Goal: Information Seeking & Learning: Learn about a topic

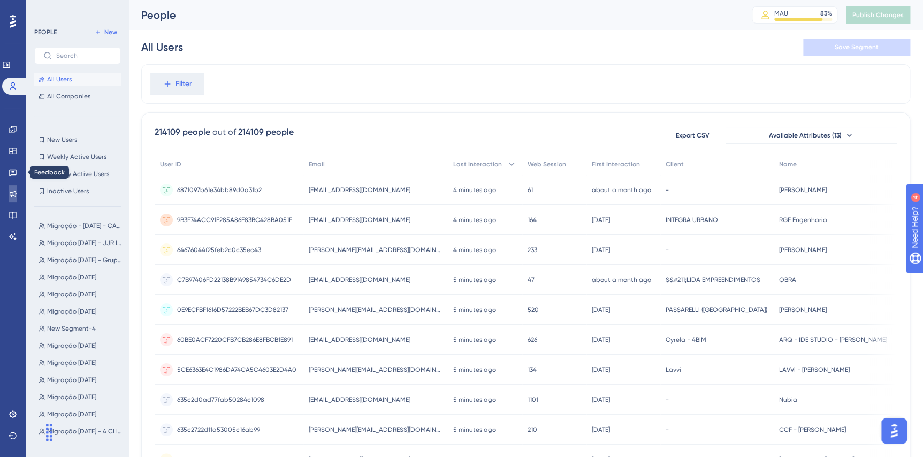
click at [9, 186] on link at bounding box center [13, 193] width 9 height 17
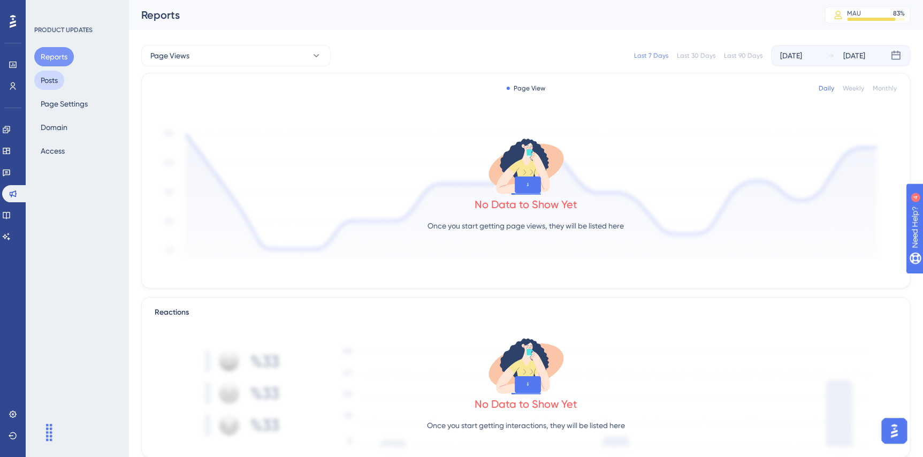
click at [51, 87] on button "Posts" at bounding box center [49, 80] width 30 height 19
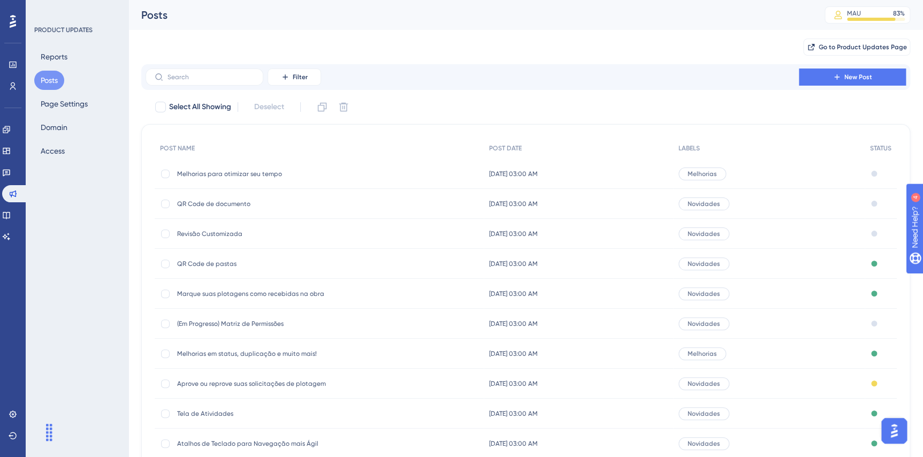
click at [232, 173] on span "Melhorias para otimizar seu tempo" at bounding box center [262, 174] width 171 height 9
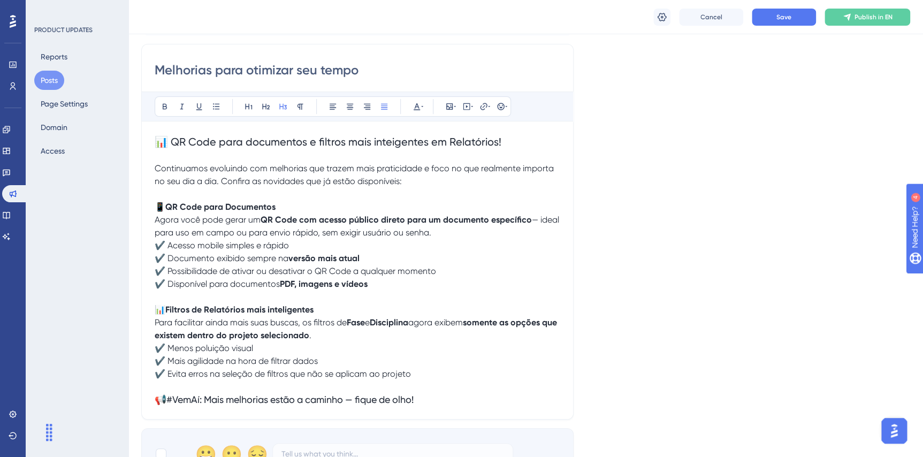
scroll to position [134, 0]
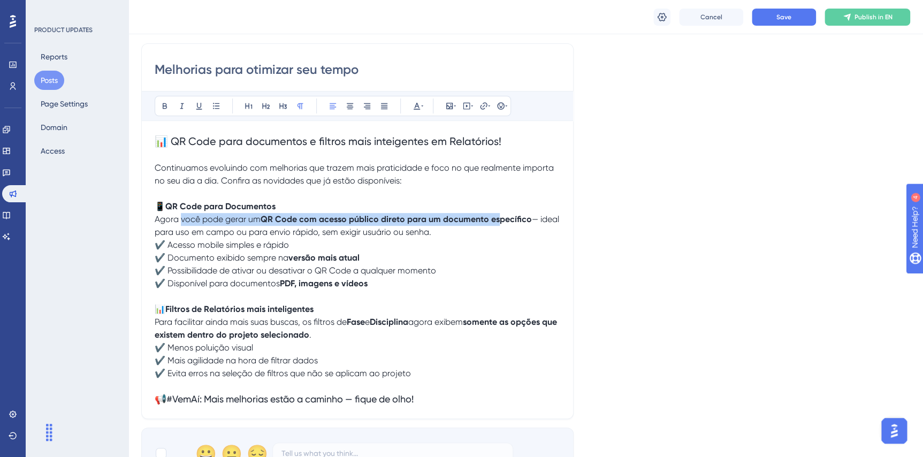
drag, startPoint x: 185, startPoint y: 220, endPoint x: 498, endPoint y: 223, distance: 313.2
click at [498, 223] on p "📱 QR Code para Documentos Agora você pode gerar um QR Code com acesso público d…" at bounding box center [358, 219] width 406 height 39
click at [418, 249] on p "✔️ Acesso mobile simples e rápido ✔️ Documento exibido sempre na versão mais at…" at bounding box center [358, 258] width 406 height 39
click at [382, 284] on p "✔️ Disponível para documentos PDF, imagens e vídeos" at bounding box center [358, 283] width 406 height 13
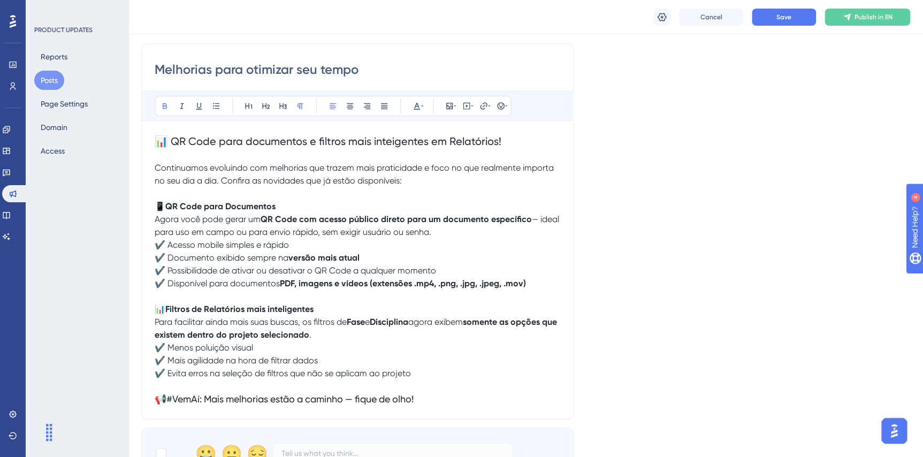
click at [421, 281] on strong "PDF, imagens e vídeos (extensões .mp4, .png, .jpg, .jpeg, .mov)" at bounding box center [403, 283] width 246 height 10
click at [300, 284] on strong "PDF, imagens e vídeos (extensões .mp4, .png, .jpg, .jpeg, .mov)" at bounding box center [403, 283] width 246 height 10
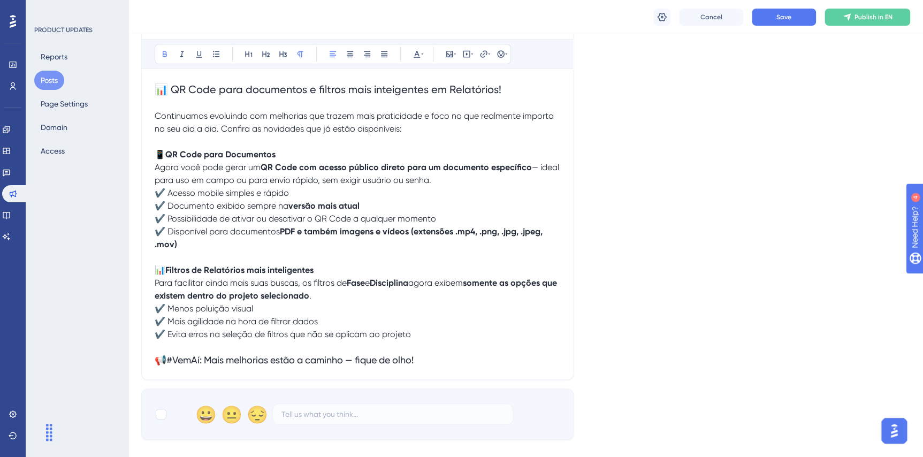
scroll to position [187, 0]
click at [371, 207] on p "✔️ Acesso mobile simples e rápido ✔️ Documento exibido sempre na versão mais at…" at bounding box center [358, 205] width 406 height 39
drag, startPoint x: 278, startPoint y: 171, endPoint x: 501, endPoint y: 175, distance: 222.7
click at [501, 175] on p "📱 QR Code para Documentos Agora você pode gerar um QR Code com acesso público d…" at bounding box center [358, 167] width 406 height 39
click at [234, 184] on span "— ideal para uso em campo ou para envio rápido, sem exigir usuário ou senha." at bounding box center [358, 173] width 407 height 23
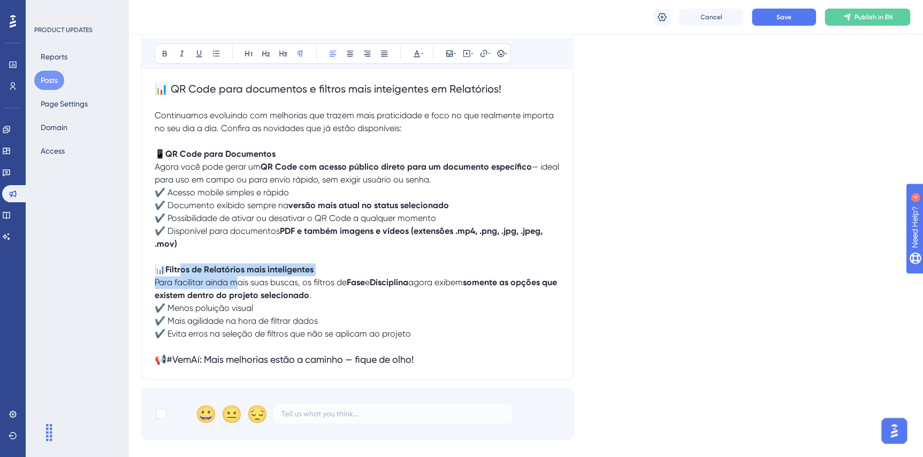
drag, startPoint x: 185, startPoint y: 272, endPoint x: 237, endPoint y: 285, distance: 53.6
click at [237, 285] on p "📊 Filtros de Relatórios mais inteligentes Para facilitar ainda mais suas buscas…" at bounding box center [358, 282] width 406 height 39
click at [216, 294] on strong "somente as opções que existem dentro do projeto selecionado" at bounding box center [357, 288] width 405 height 23
click at [780, 21] on button "Save" at bounding box center [784, 17] width 64 height 17
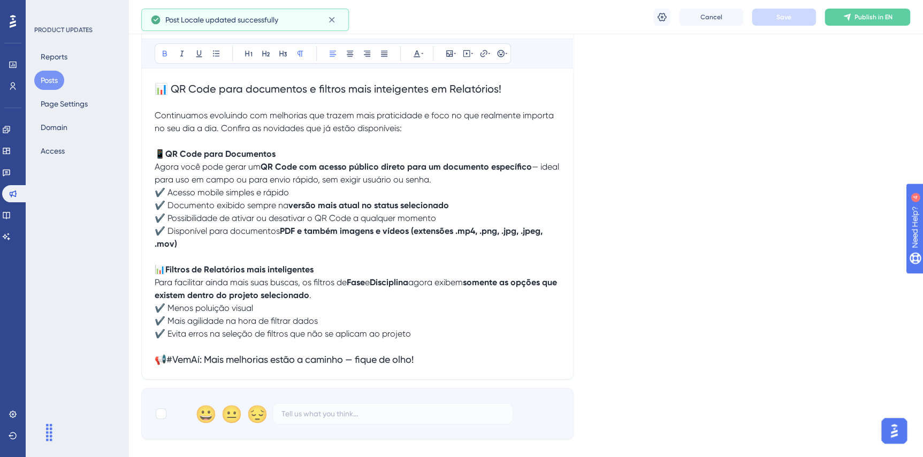
click at [386, 87] on span "📊 QR Code para documentos e filtros mais inteigentes em Relatórios!" at bounding box center [328, 88] width 347 height 13
click at [390, 87] on span "📊 QR Code para documentos e filtros mais inteigentes em Relatórios!" at bounding box center [328, 88] width 347 height 13
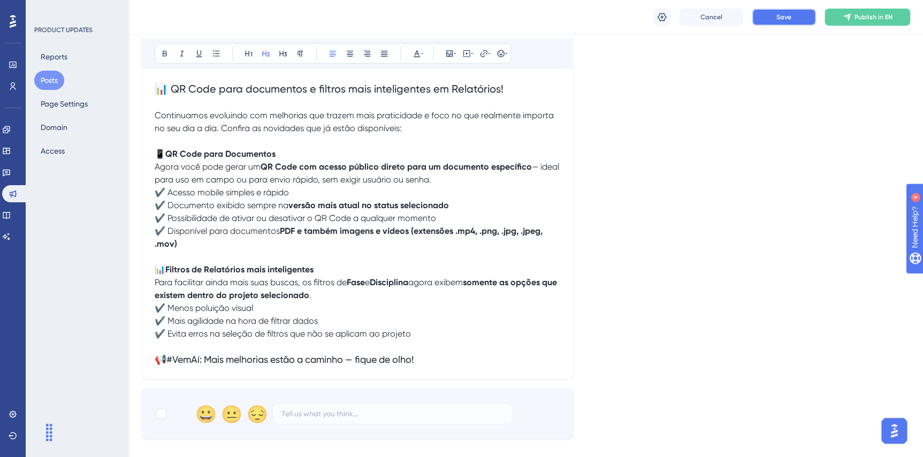
click at [776, 21] on button "Save" at bounding box center [784, 17] width 64 height 17
click at [333, 296] on p "📊 Filtros de Relatórios mais inteligentes Para facilitar ainda mais suas buscas…" at bounding box center [358, 282] width 406 height 39
